Goal: Navigation & Orientation: Find specific page/section

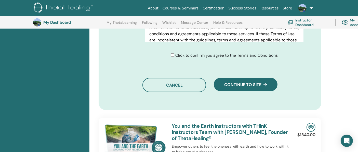
scroll to position [408, 0]
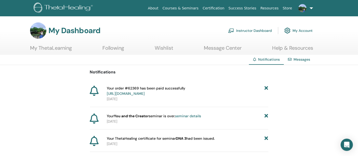
click at [247, 31] on link "Instructor Dashboard" at bounding box center [250, 30] width 44 height 11
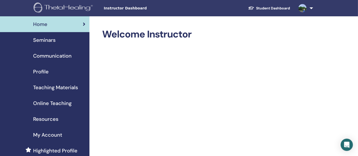
click at [50, 41] on span "Seminars" at bounding box center [44, 40] width 22 height 8
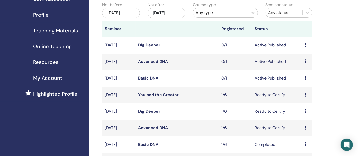
scroll to position [28, 0]
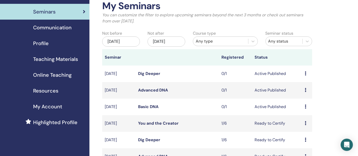
click at [71, 31] on div "Communication" at bounding box center [44, 28] width 81 height 8
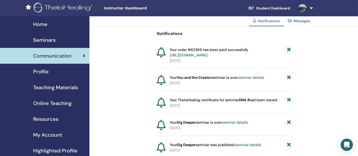
click at [54, 69] on div "Profile" at bounding box center [44, 72] width 81 height 8
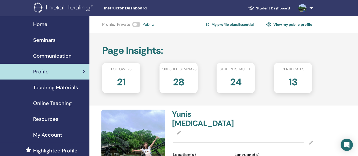
click at [281, 23] on link "View my public profile" at bounding box center [289, 24] width 46 height 8
click at [250, 25] on link "My profile plan : Essential" at bounding box center [230, 24] width 48 height 8
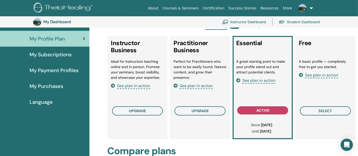
scroll to position [39, 0]
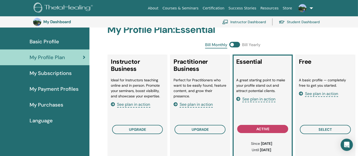
click at [261, 100] on span "See plan in action" at bounding box center [258, 99] width 33 height 6
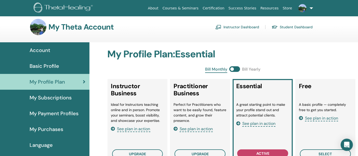
scroll to position [0, 0]
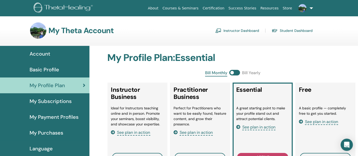
click at [302, 7] on img at bounding box center [302, 8] width 8 height 8
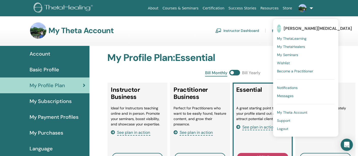
click at [296, 37] on span "My ThetaLearning" at bounding box center [292, 38] width 30 height 5
